Goal: Transaction & Acquisition: Purchase product/service

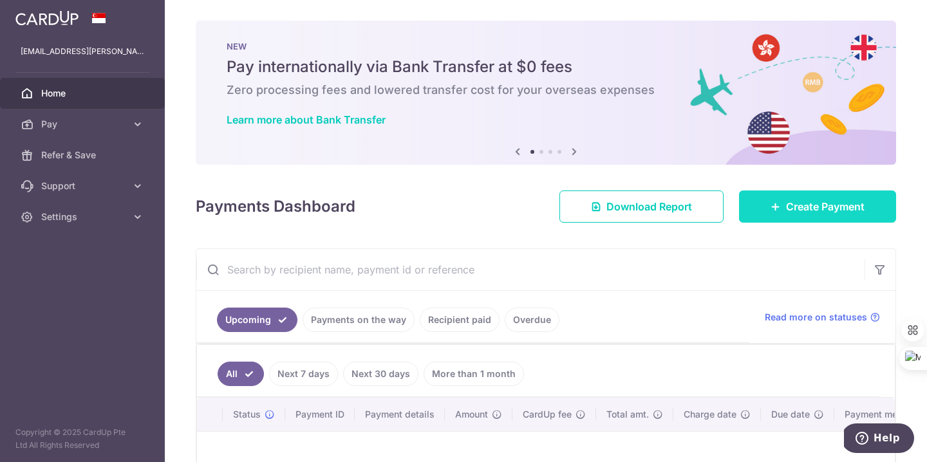
click at [792, 208] on span "Create Payment" at bounding box center [825, 206] width 79 height 15
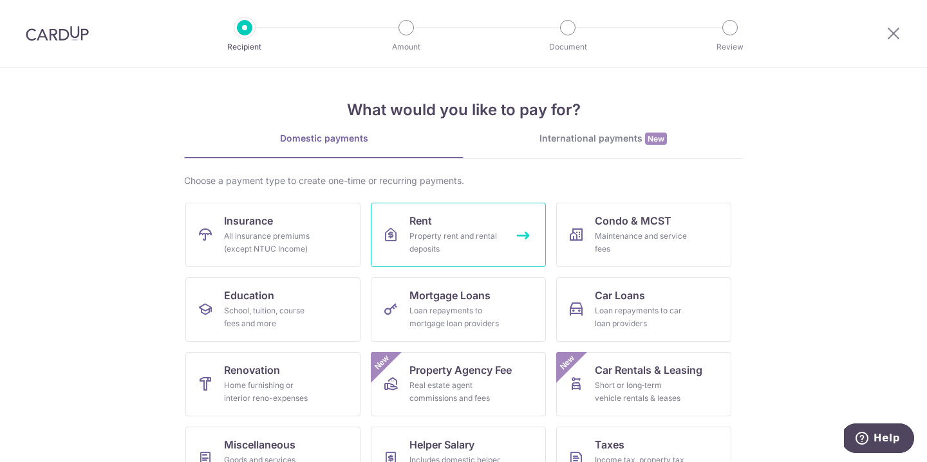
click at [458, 243] on div "Property rent and rental deposits" at bounding box center [455, 243] width 93 height 26
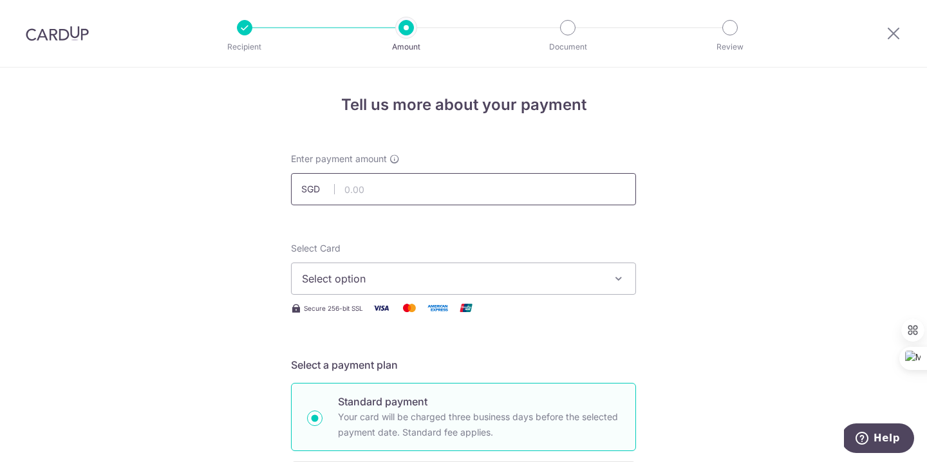
click at [415, 192] on input "text" at bounding box center [463, 189] width 345 height 32
type input "1,800.00"
click at [406, 278] on span "Select option" at bounding box center [452, 278] width 300 height 15
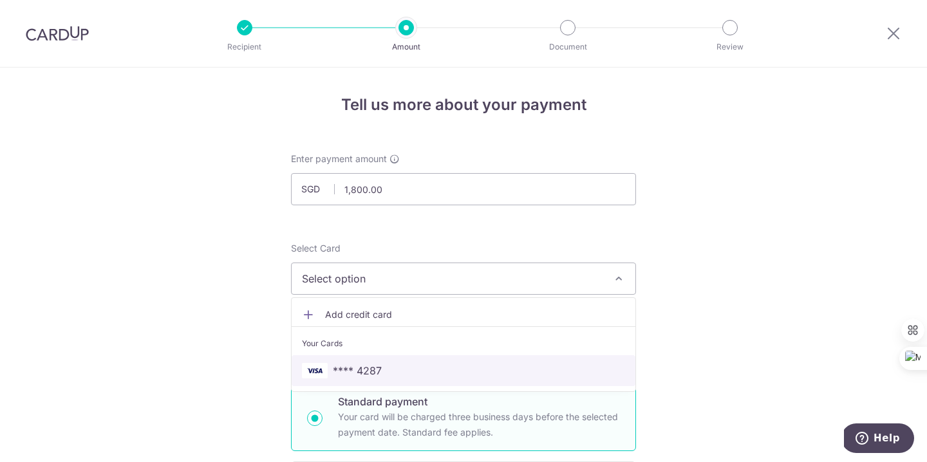
click at [360, 364] on span "**** 4287" at bounding box center [357, 370] width 49 height 15
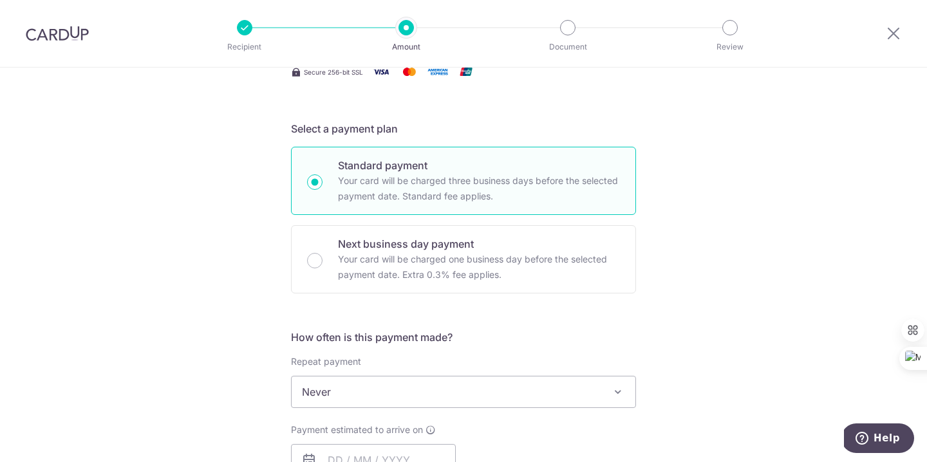
scroll to position [245, 0]
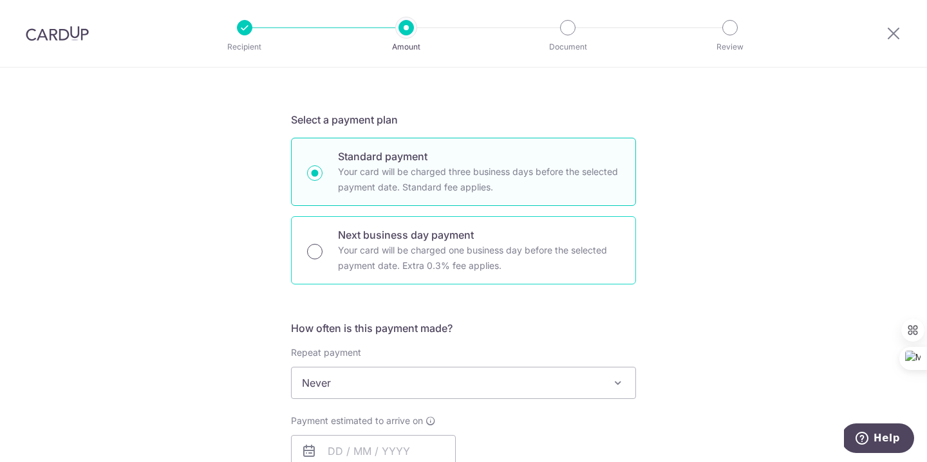
click at [318, 255] on input "Next business day payment Your card will be charged one business day before the…" at bounding box center [314, 251] width 15 height 15
radio input "true"
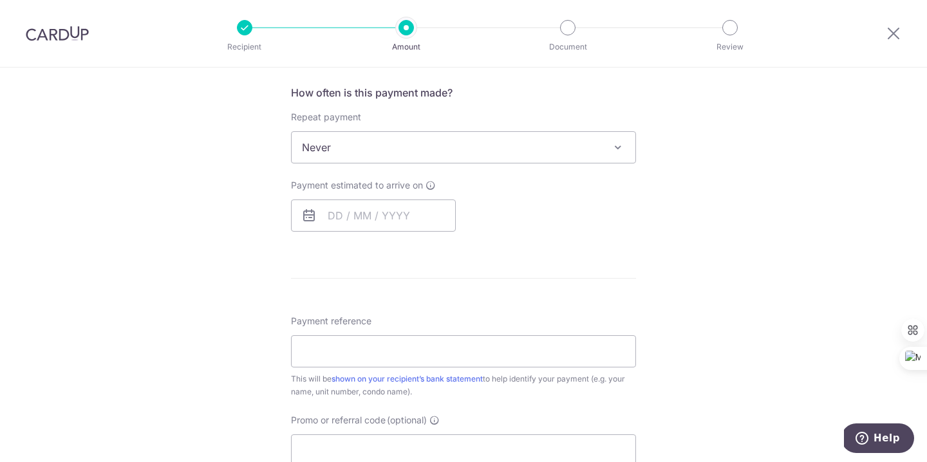
scroll to position [494, 0]
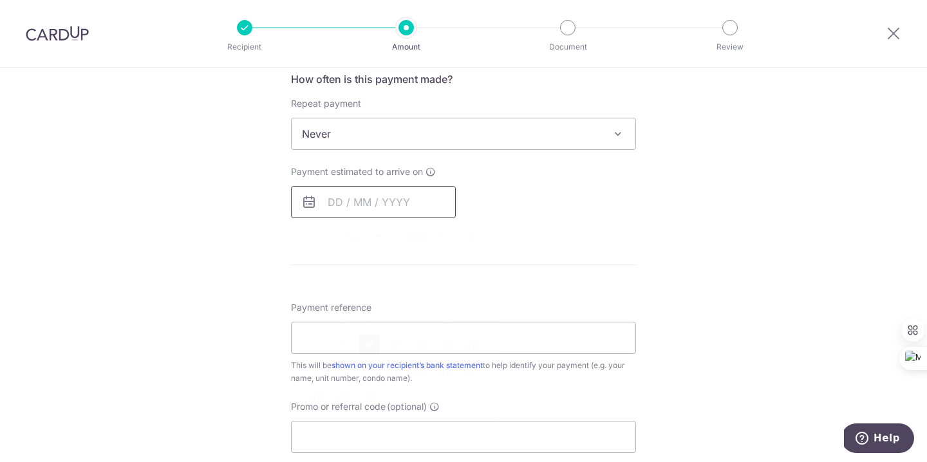
click at [375, 196] on input "text" at bounding box center [373, 202] width 165 height 32
click at [279, 246] on div "Tell us more about your payment Enter payment amount SGD 1,800.00 1800.00 Selec…" at bounding box center [463, 177] width 927 height 1209
click at [337, 201] on input "text" at bounding box center [373, 202] width 165 height 32
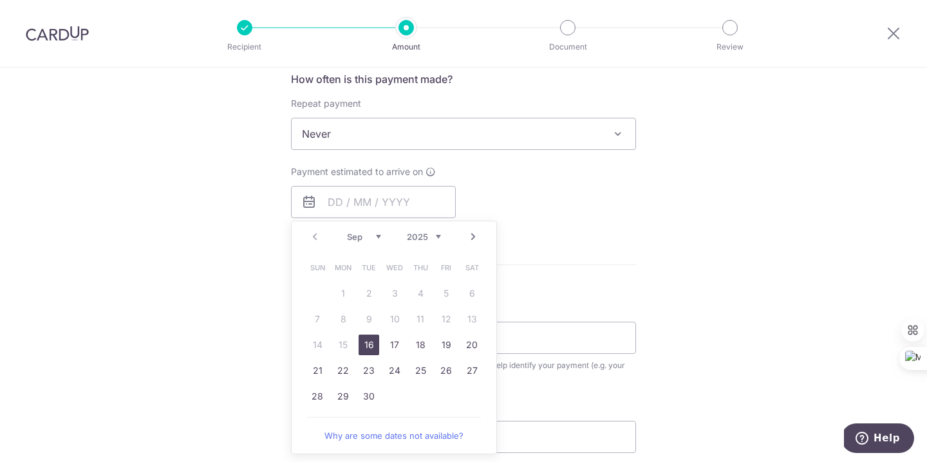
click at [367, 346] on link "16" at bounding box center [369, 345] width 21 height 21
type input "[DATE]"
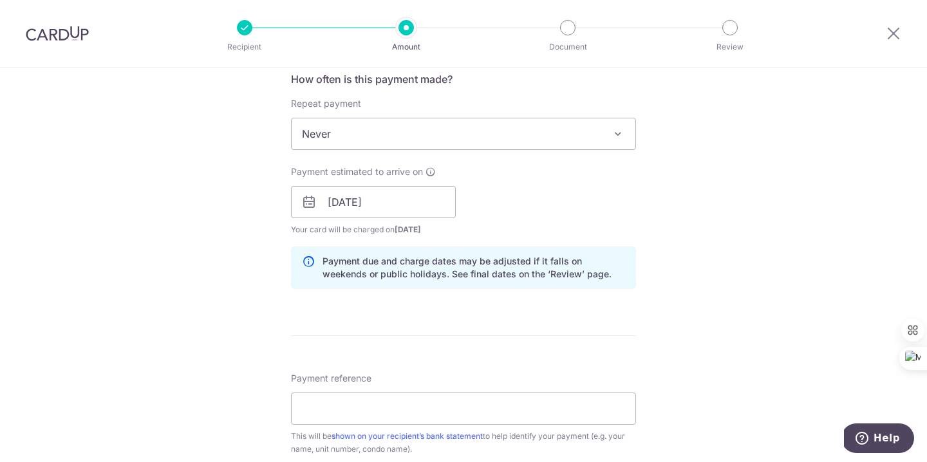
click at [657, 310] on div "Tell us more about your payment Enter payment amount SGD 1,800.00 1800.00 Selec…" at bounding box center [463, 213] width 927 height 1280
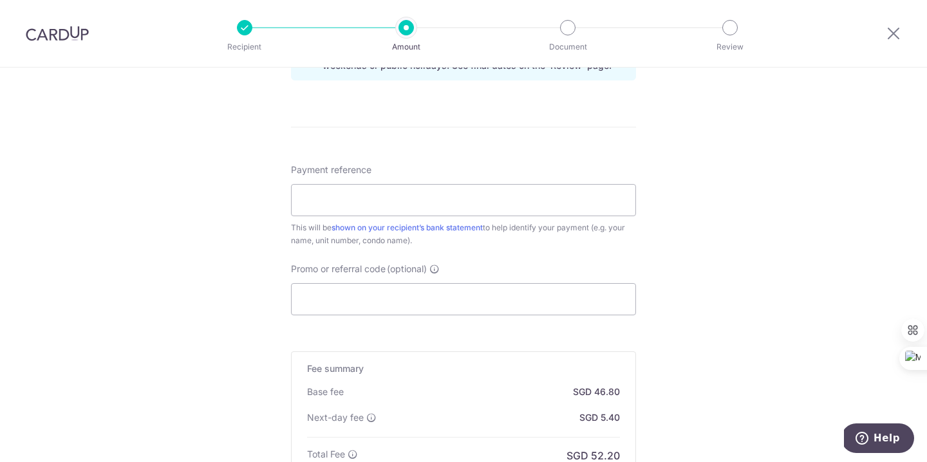
scroll to position [707, 0]
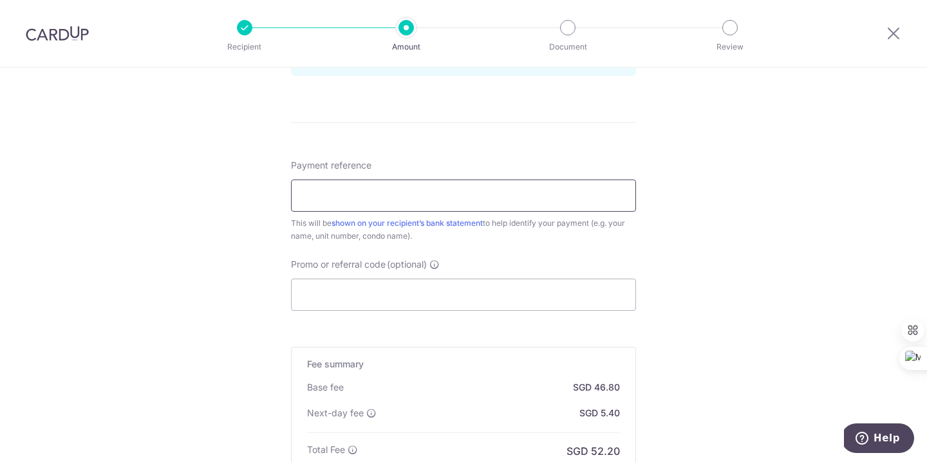
click at [450, 198] on input "Payment reference" at bounding box center [463, 196] width 345 height 32
type input "1316A"
click at [699, 245] on div "Tell us more about your payment Enter payment amount SGD 1,800.00 1800.00 Selec…" at bounding box center [463, 0] width 927 height 1280
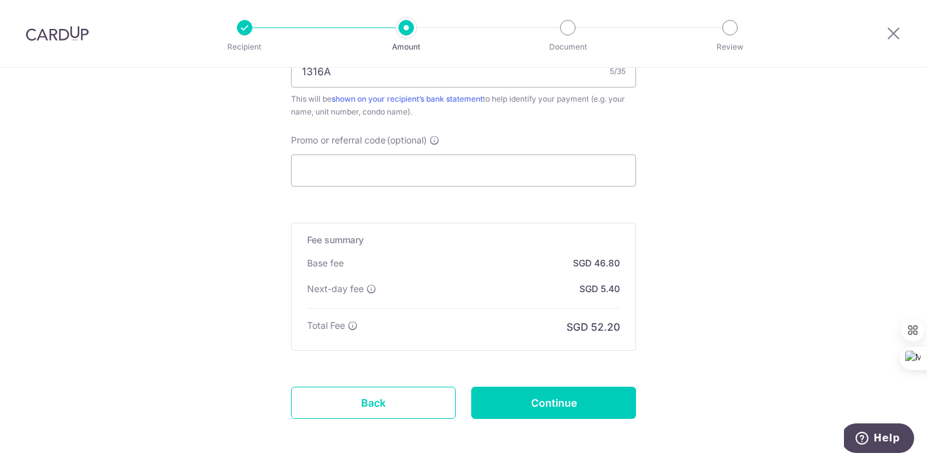
scroll to position [834, 0]
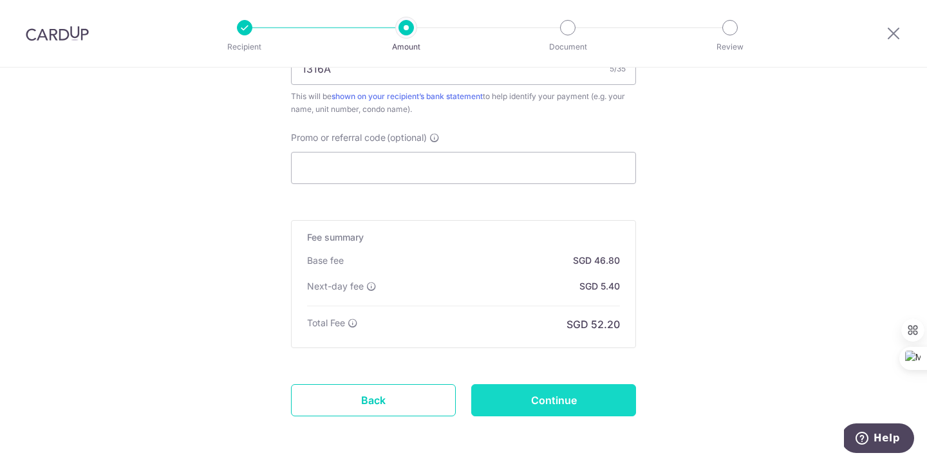
click at [550, 398] on input "Continue" at bounding box center [553, 400] width 165 height 32
type input "Create Schedule"
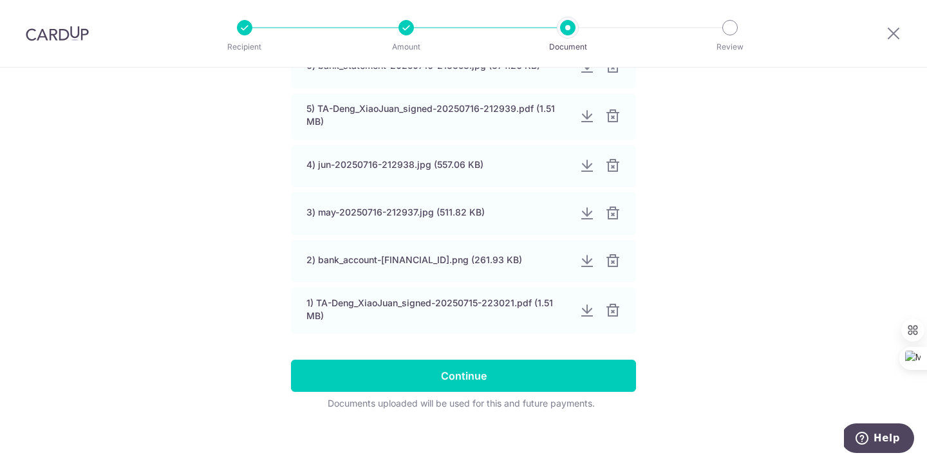
scroll to position [316, 0]
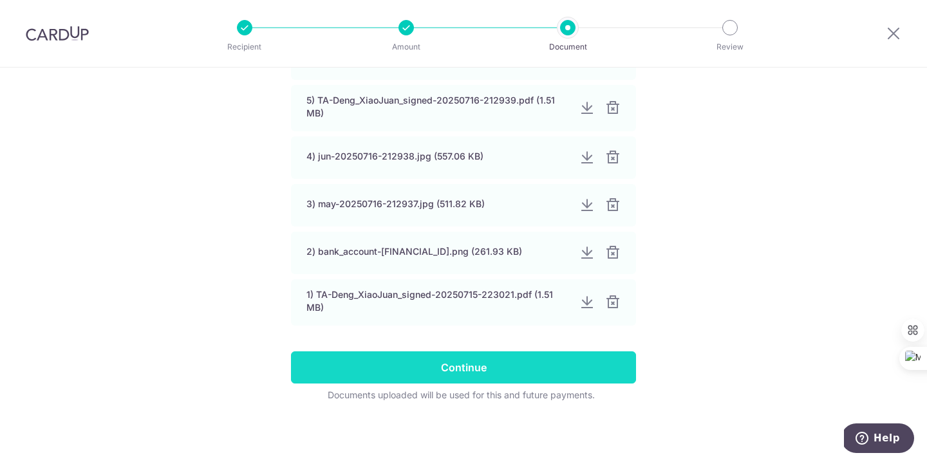
click at [460, 369] on input "Continue" at bounding box center [463, 367] width 345 height 32
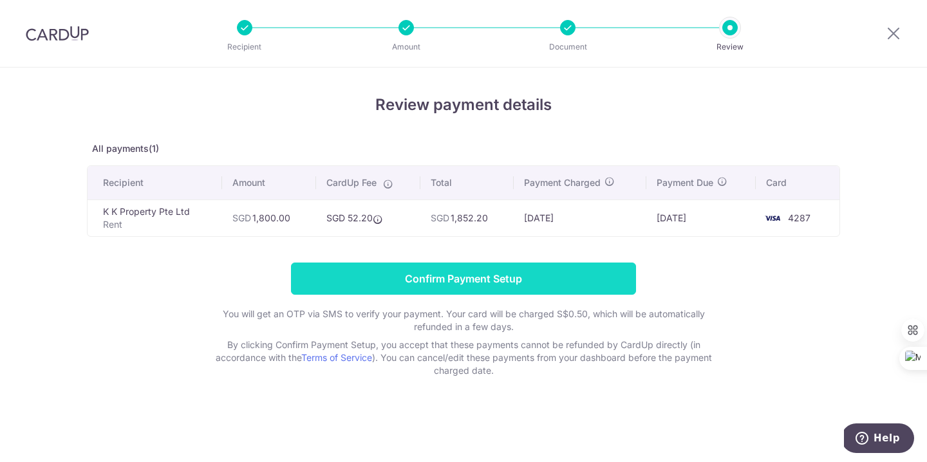
click at [474, 275] on input "Confirm Payment Setup" at bounding box center [463, 279] width 345 height 32
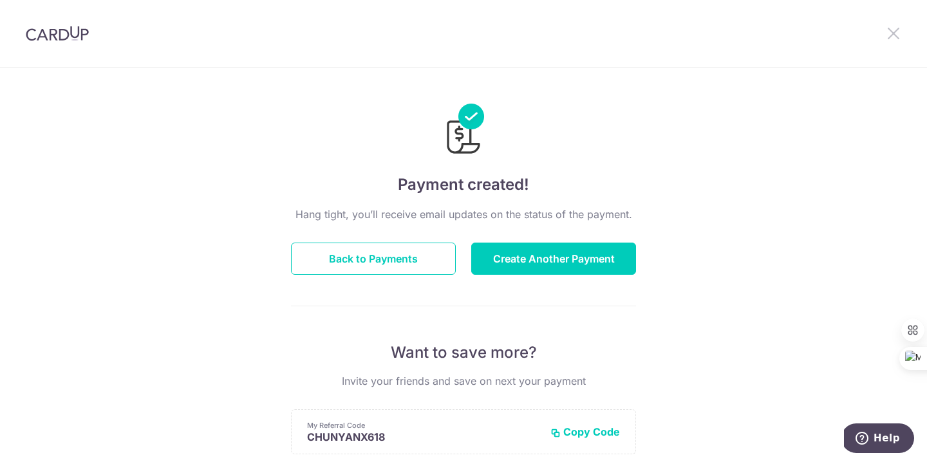
click at [890, 30] on icon at bounding box center [893, 33] width 15 height 16
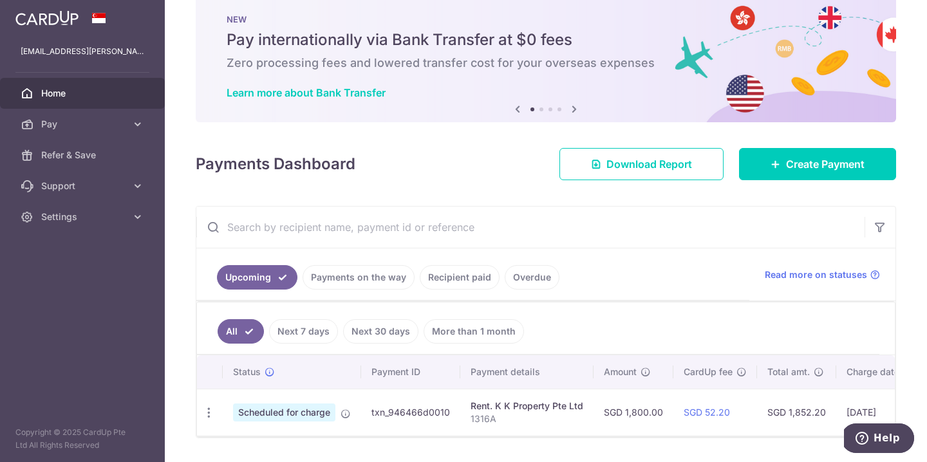
scroll to position [64, 0]
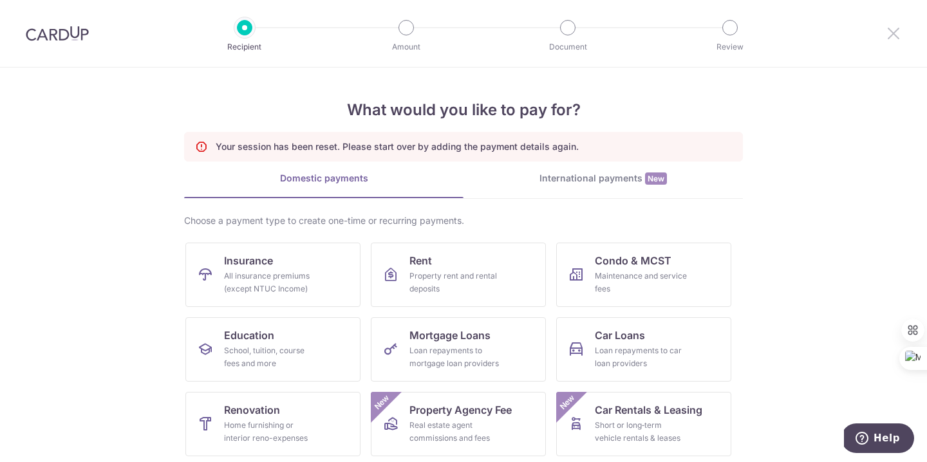
click at [892, 32] on icon at bounding box center [893, 33] width 15 height 16
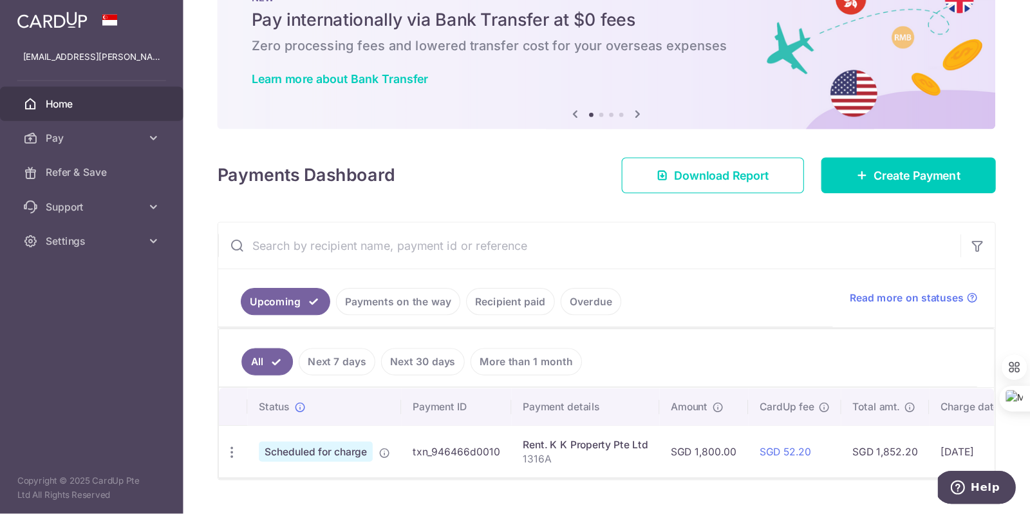
scroll to position [6, 0]
